Goal: Task Accomplishment & Management: Complete application form

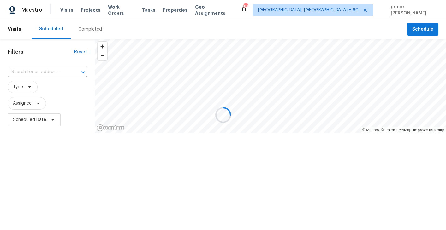
click at [41, 72] on div at bounding box center [223, 115] width 446 height 230
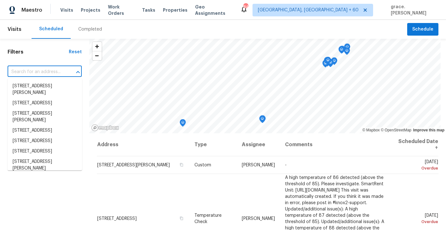
click at [38, 74] on input "text" at bounding box center [36, 72] width 57 height 10
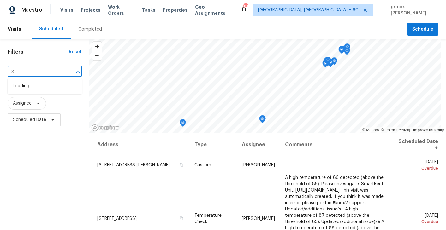
paste input "37 Edgell Rd"
type input "337 Edgell Rd"
click at [45, 90] on li "337 Edgell Rd, Framingham, MA 01701" at bounding box center [45, 89] width 75 height 17
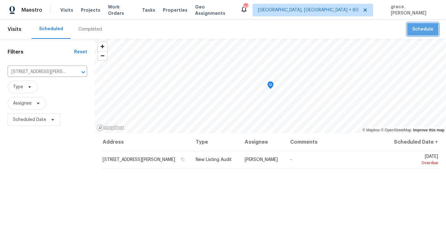
click at [421, 32] on span "Schedule" at bounding box center [422, 30] width 21 height 8
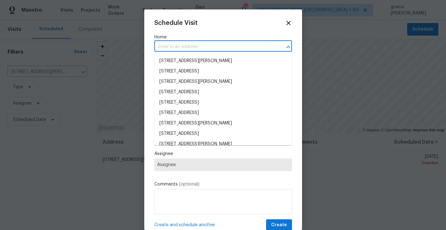
click at [174, 46] on input "text" at bounding box center [214, 47] width 120 height 10
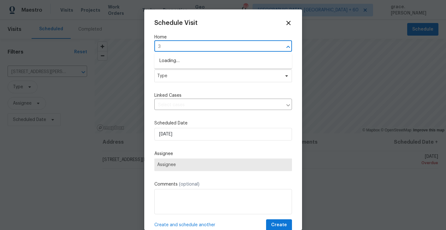
paste input "37 Edgell Rd"
type input "337 Edgell Rd"
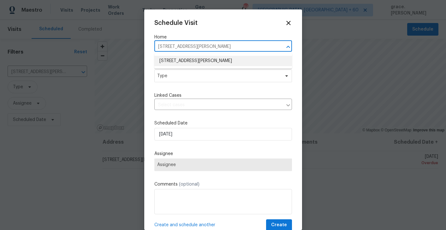
click at [179, 58] on li "337 Edgell Rd, Framingham, MA 01701" at bounding box center [223, 61] width 138 height 10
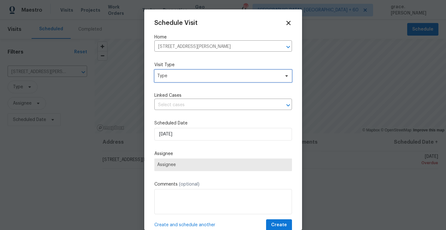
click at [170, 75] on span "Type" at bounding box center [218, 76] width 123 height 6
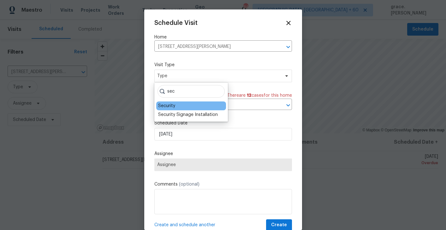
type input "sec"
click at [180, 106] on div "Security" at bounding box center [191, 106] width 70 height 9
click at [170, 107] on div "Security" at bounding box center [166, 106] width 17 height 6
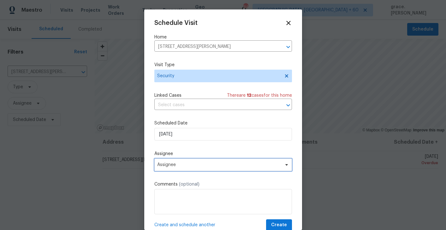
click at [171, 160] on span "Assignee" at bounding box center [223, 165] width 138 height 13
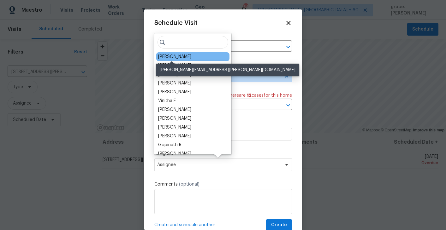
click at [169, 56] on div "[PERSON_NAME]" at bounding box center [174, 57] width 33 height 6
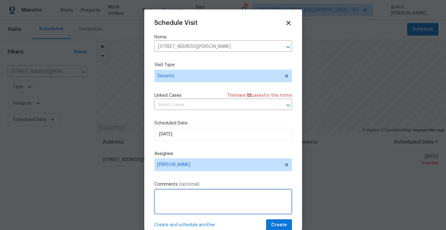
click at [174, 203] on textarea at bounding box center [223, 201] width 138 height 25
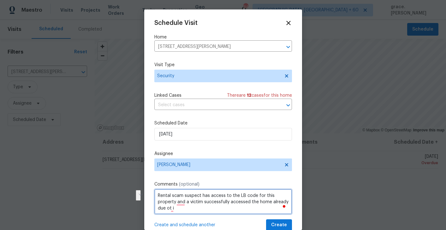
scroll to position [1, 0]
drag, startPoint x: 176, startPoint y: 203, endPoint x: 177, endPoint y: 212, distance: 9.2
click at [177, 212] on textarea "Rental scam suspect has access to the LB code for this property and a victim su…" at bounding box center [223, 201] width 138 height 25
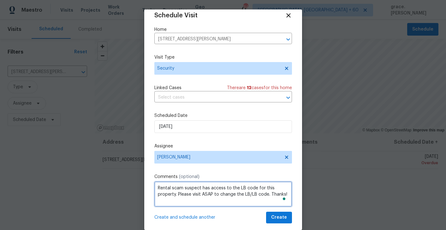
scroll to position [0, 0]
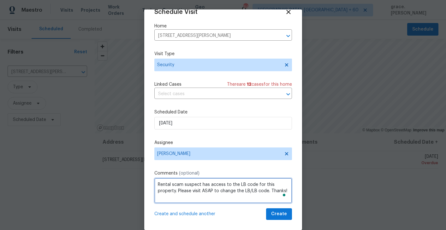
type textarea "Rental scam suspect has access to the LB code for this property. Please visit A…"
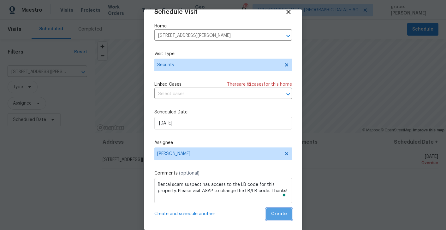
click at [282, 216] on span "Create" at bounding box center [279, 215] width 16 height 8
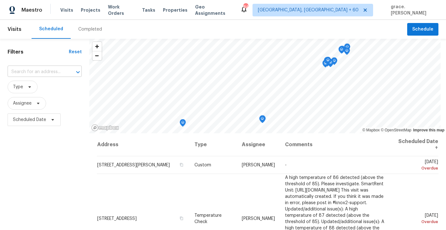
click at [39, 69] on input "text" at bounding box center [36, 72] width 57 height 10
paste input "[STREET_ADDRESS],"
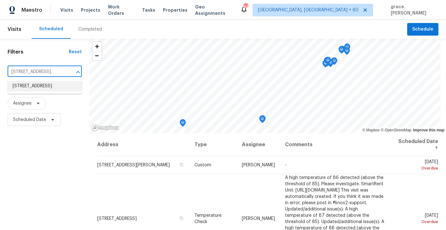
type input "[STREET_ADDRESS]"
click at [57, 90] on li "[STREET_ADDRESS]" at bounding box center [45, 86] width 75 height 10
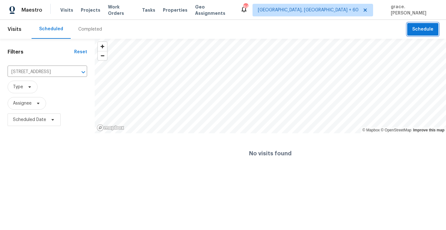
click at [429, 35] on button "Schedule" at bounding box center [422, 29] width 31 height 13
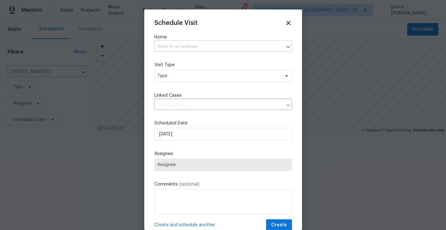
click at [205, 44] on input "text" at bounding box center [214, 47] width 120 height 10
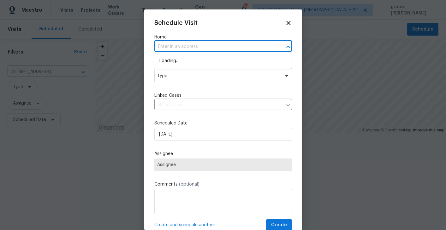
paste input "[STREET_ADDRESS],"
type input "[STREET_ADDRESS],"
click at [204, 60] on li "[STREET_ADDRESS]" at bounding box center [223, 61] width 138 height 10
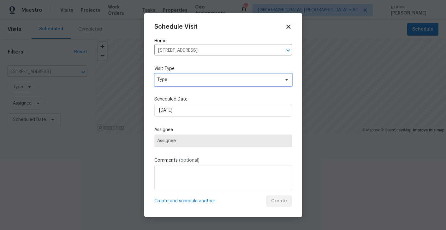
click at [187, 77] on span "Type" at bounding box center [218, 80] width 123 height 6
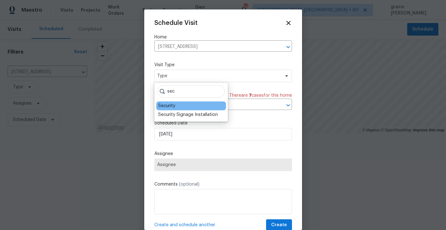
type input "sec"
click at [171, 105] on div "Security" at bounding box center [166, 106] width 17 height 6
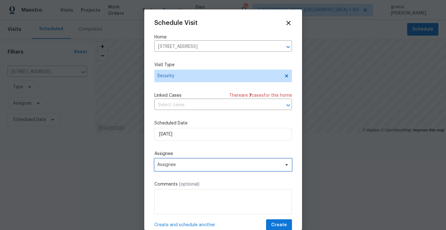
click at [175, 168] on span "Assignee" at bounding box center [219, 165] width 124 height 5
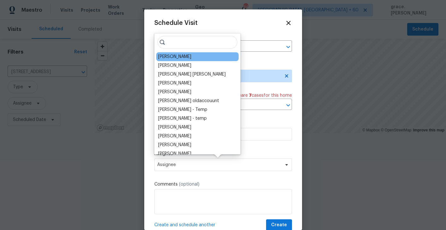
click at [191, 60] on div "[PERSON_NAME]" at bounding box center [197, 56] width 82 height 9
click at [174, 58] on div "[PERSON_NAME]" at bounding box center [174, 57] width 33 height 6
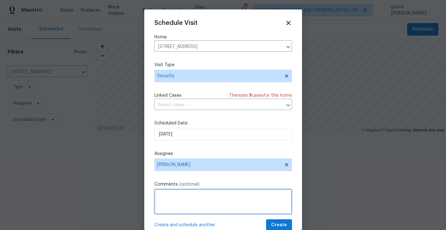
click at [201, 206] on textarea at bounding box center [223, 201] width 138 height 25
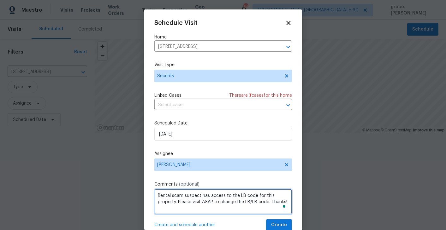
scroll to position [11, 0]
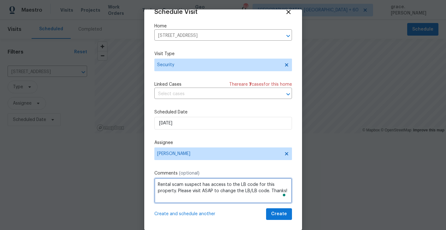
type textarea "Rental scam suspect has access to the LB code for this property. Please visit A…"
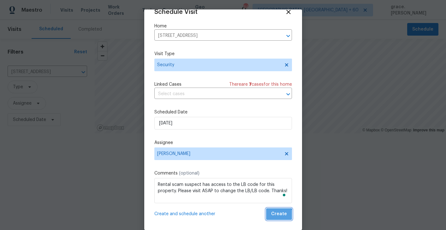
click at [278, 218] on span "Create" at bounding box center [279, 215] width 16 height 8
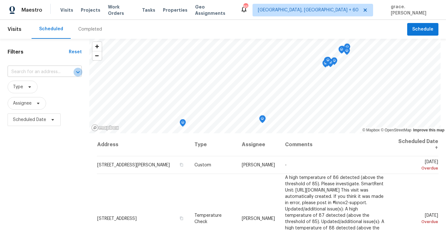
click at [75, 69] on icon "Open" at bounding box center [78, 73] width 8 height 8
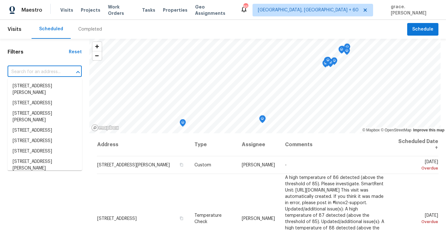
paste input "3250 Morning Quail, New Braunfels, TX 78130"
type input "3250 Morning Quail, New Braunfels, TX 78130"
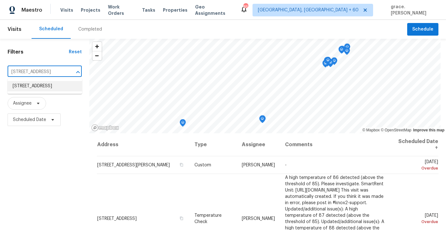
click at [38, 92] on li "3250 Morning Quail, New Braunfels, TX 78130" at bounding box center [45, 86] width 75 height 10
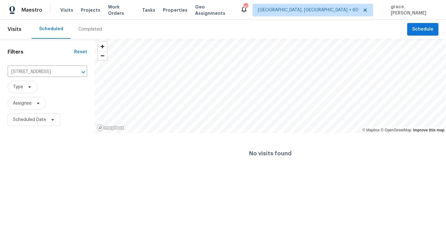
click at [419, 22] on header "Visits Scheduled Completed Schedule" at bounding box center [223, 29] width 446 height 19
click at [419, 26] on span "Schedule" at bounding box center [422, 30] width 21 height 8
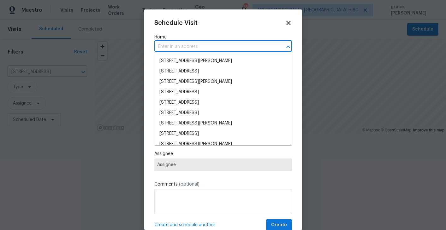
click at [219, 45] on input "text" at bounding box center [214, 47] width 120 height 10
paste input "3250 Morning Quail, New Braunfels, TX 78130"
type input "3250 Morning Quail, New Braunfels, TX 78130"
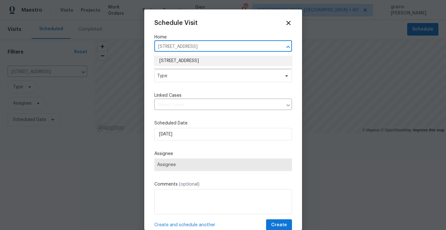
click at [204, 60] on li "3250 Morning Quail, New Braunfels, TX 78130" at bounding box center [223, 61] width 138 height 10
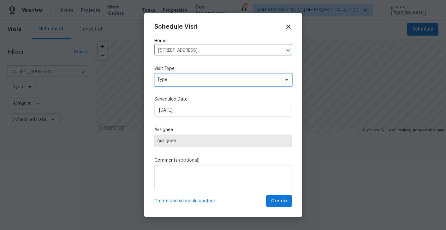
click at [176, 81] on span "Type" at bounding box center [223, 80] width 138 height 13
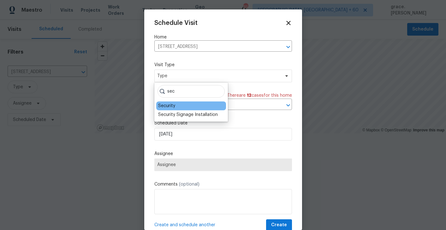
type input "sec"
click at [164, 106] on div "Security" at bounding box center [166, 106] width 17 height 6
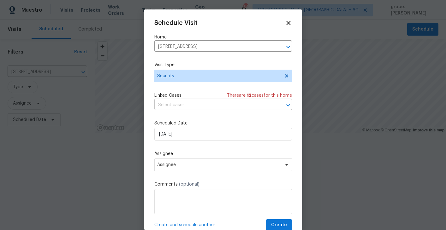
click at [182, 105] on input "text" at bounding box center [214, 105] width 120 height 10
click at [157, 92] on span "Linked Cases" at bounding box center [167, 95] width 27 height 6
click at [177, 167] on span "Assignee" at bounding box center [219, 165] width 124 height 5
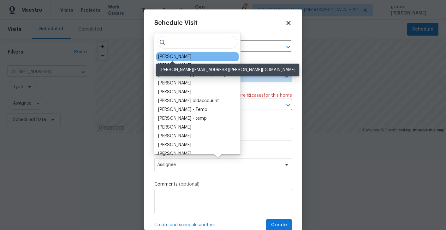
click at [173, 56] on div "[PERSON_NAME]" at bounding box center [174, 57] width 33 height 6
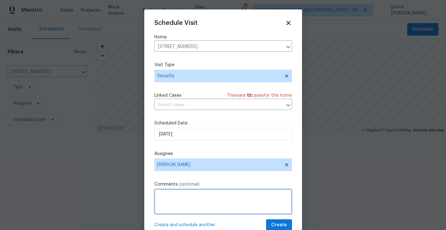
click at [174, 194] on textarea at bounding box center [223, 201] width 138 height 25
click at [204, 206] on textarea "Rental scam victim was advised to contact a locksmith in order to access the ho…" at bounding box center [223, 201] width 138 height 25
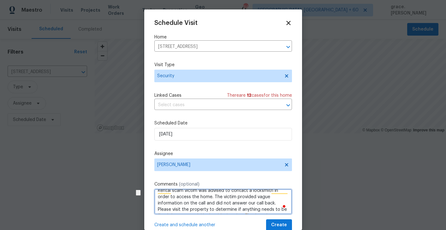
drag, startPoint x: 282, startPoint y: 197, endPoint x: 173, endPoint y: 203, distance: 109.7
click at [173, 203] on textarea "Rental scam victim was advised to contact a locksmith in order to access the ho…" at bounding box center [223, 201] width 138 height 25
click at [180, 209] on textarea "Rental scam victim was advised to contact a locksmith in order to access the ho…" at bounding box center [223, 201] width 138 height 25
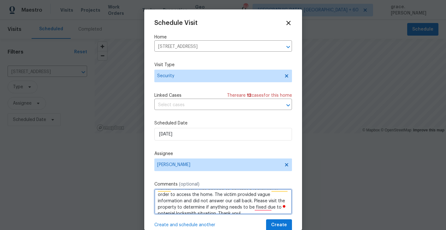
click at [201, 204] on textarea "Rental scam victim was advised to contact a locksmith in order to access the ho…" at bounding box center [223, 201] width 138 height 25
click at [224, 202] on textarea "Rental scam victim was advised to contact a locksmith in order to access the ho…" at bounding box center [223, 201] width 138 height 25
click at [157, 202] on textarea "Rental scam victim was advised to contact a locksmith in order to access the ho…" at bounding box center [223, 201] width 138 height 25
click at [250, 206] on textarea "Rental scam victim was advised to contact a locksmith in order to access the ho…" at bounding box center [223, 201] width 138 height 25
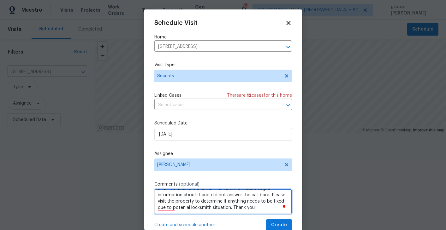
click at [250, 209] on textarea "Rental scam victim was advised to contact a locksmith in order to access the ho…" at bounding box center [223, 201] width 138 height 25
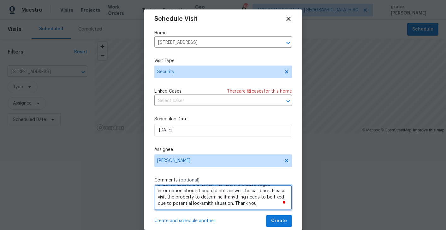
click at [222, 205] on textarea "Rental scam victim was advised to contact a locksmith in order to access the ho…" at bounding box center [223, 197] width 138 height 25
type textarea "Rental scam victim was advised to contact a locksmith in order to access the ho…"
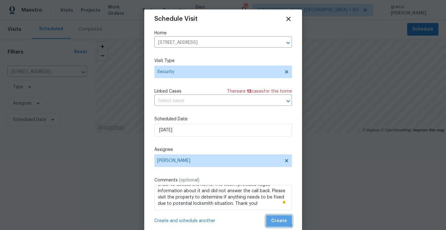
click at [276, 219] on span "Create" at bounding box center [279, 222] width 16 height 8
